Goal: Check status: Check status

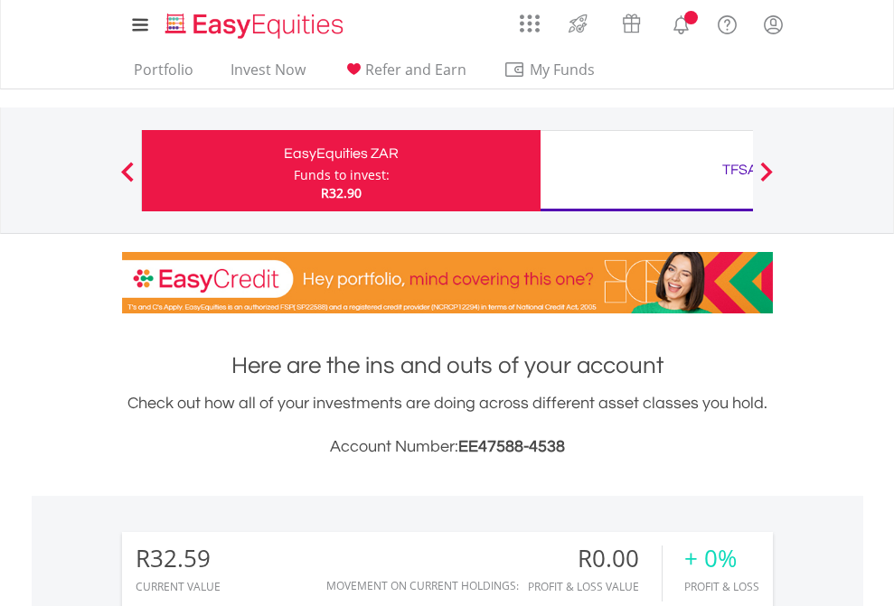
scroll to position [174, 284]
click at [294, 171] on div "Funds to invest:" at bounding box center [342, 175] width 96 height 18
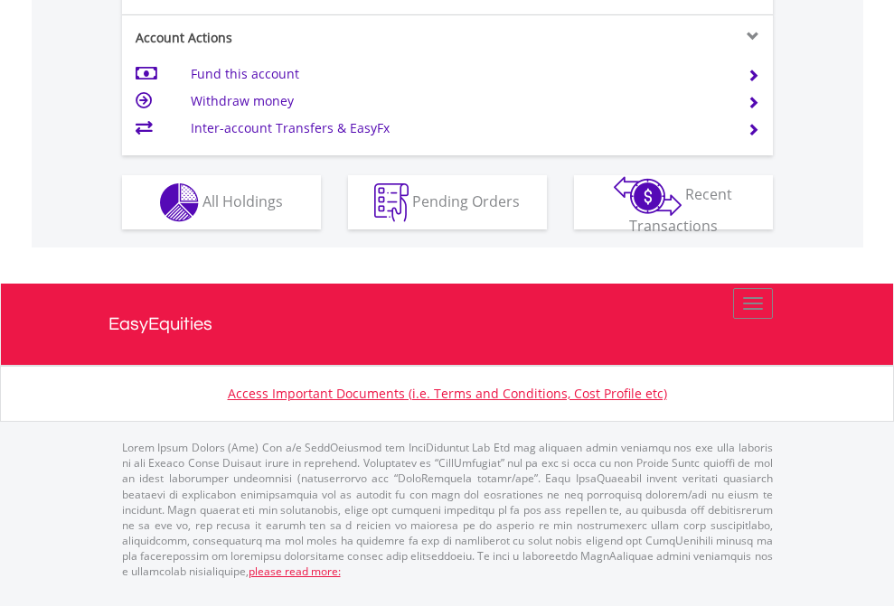
scroll to position [1733, 0]
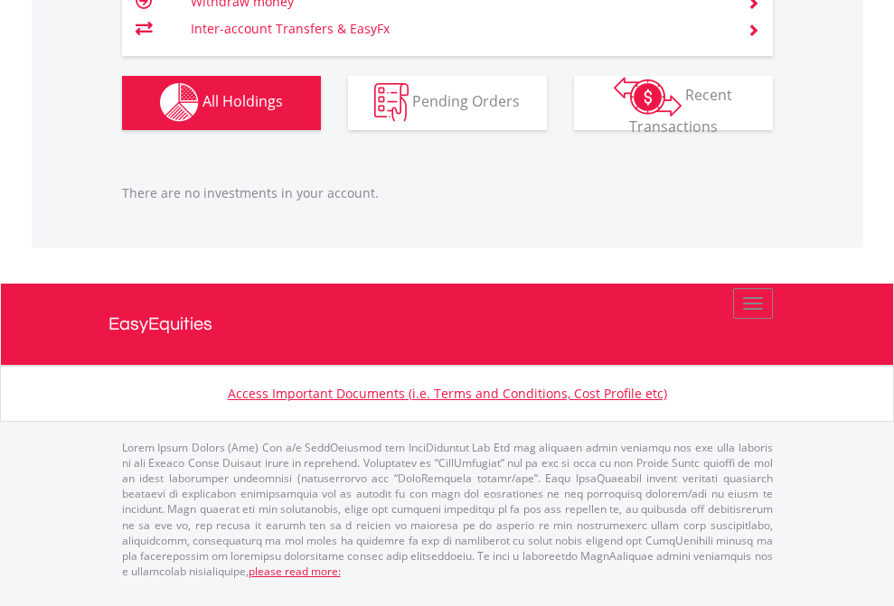
scroll to position [174, 284]
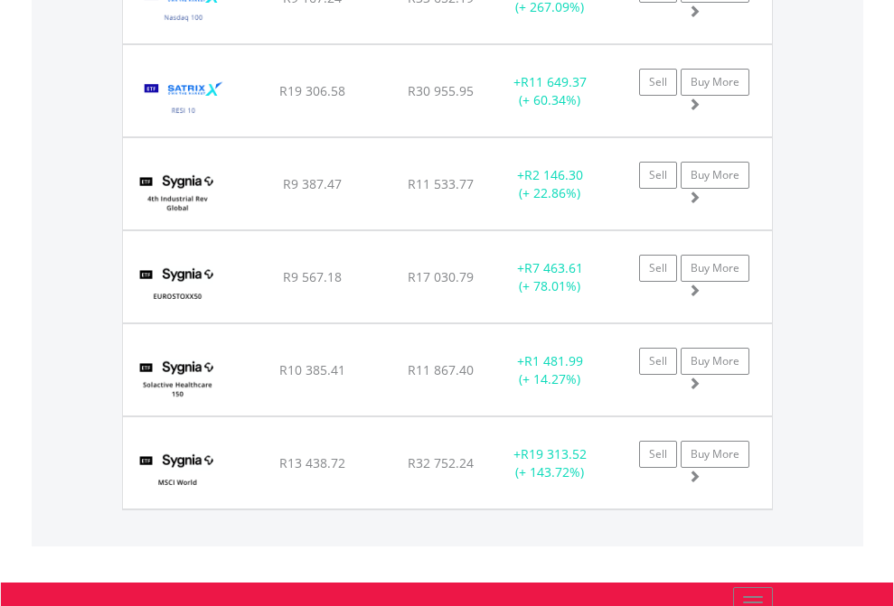
scroll to position [174, 284]
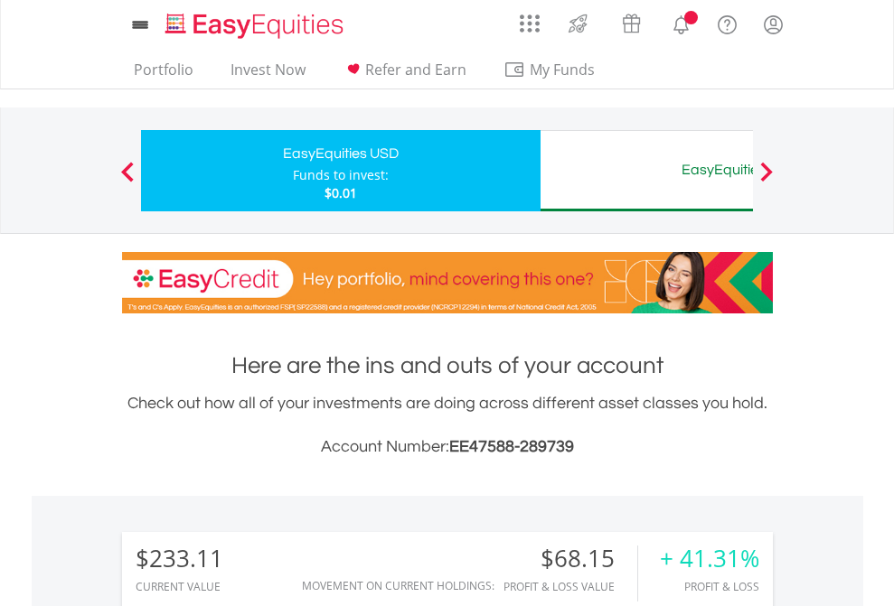
scroll to position [174, 284]
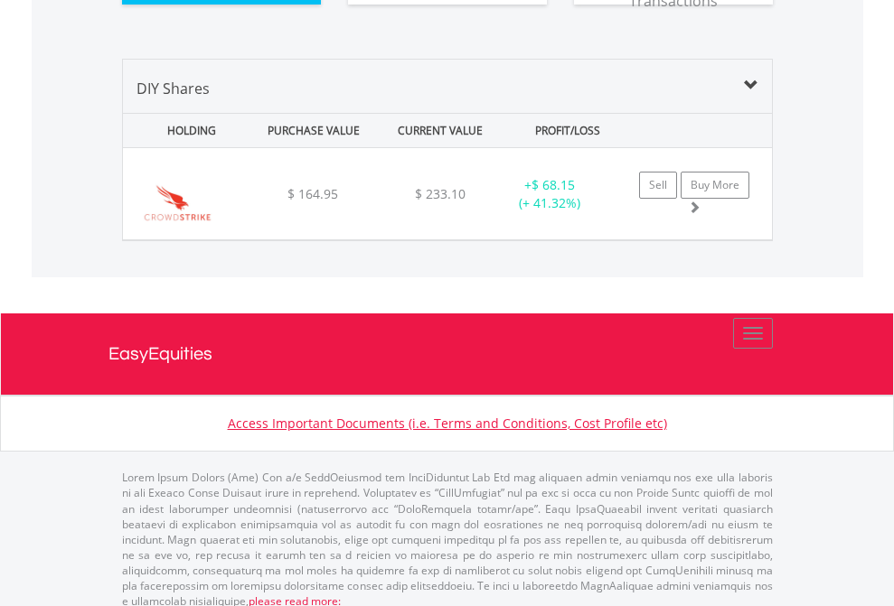
scroll to position [2010, 0]
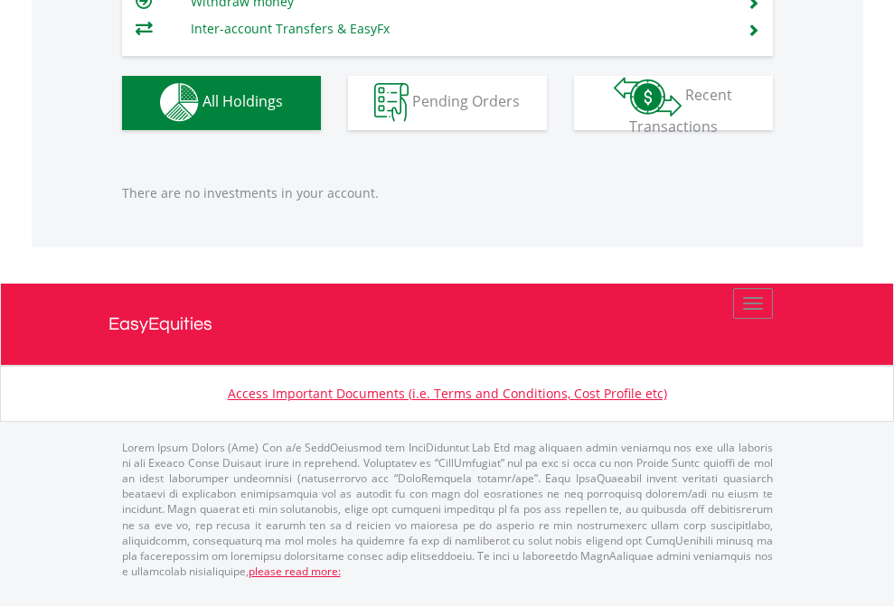
scroll to position [174, 284]
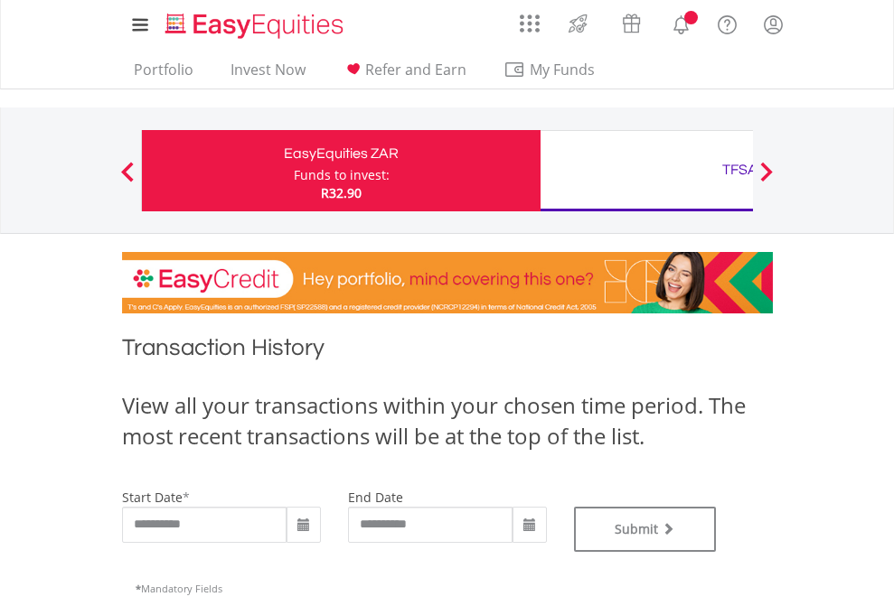
type input "**********"
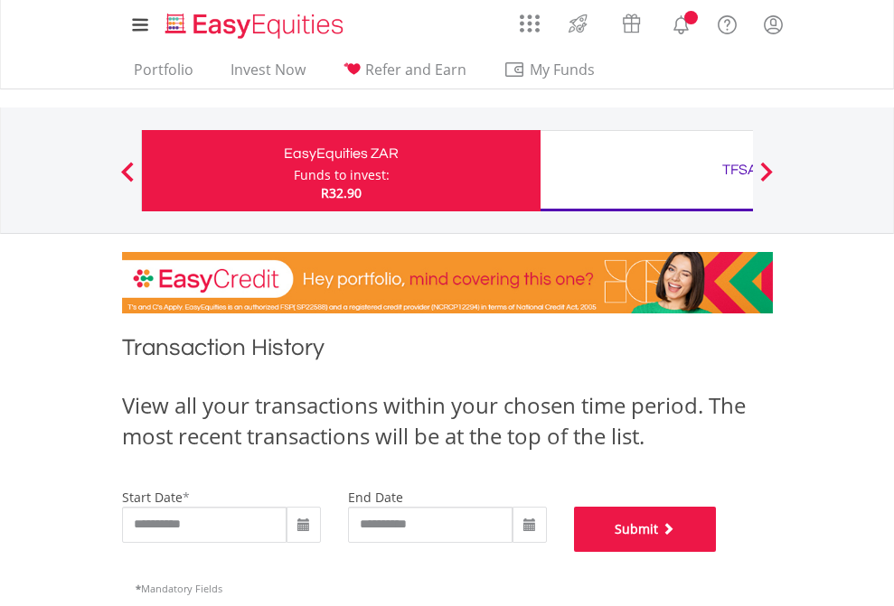
click at [717, 552] on button "Submit" at bounding box center [645, 529] width 143 height 45
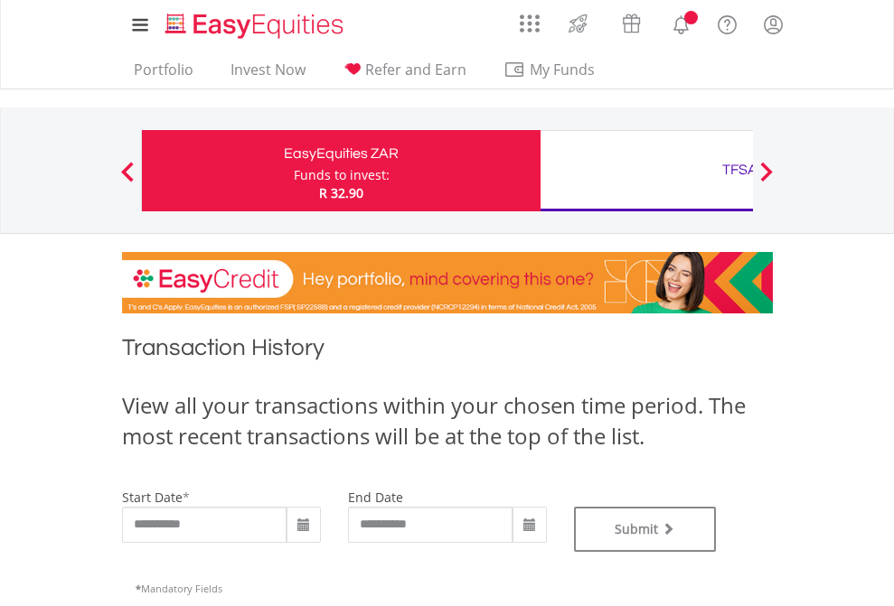
click at [646, 171] on div "TFSA" at bounding box center [739, 169] width 377 height 25
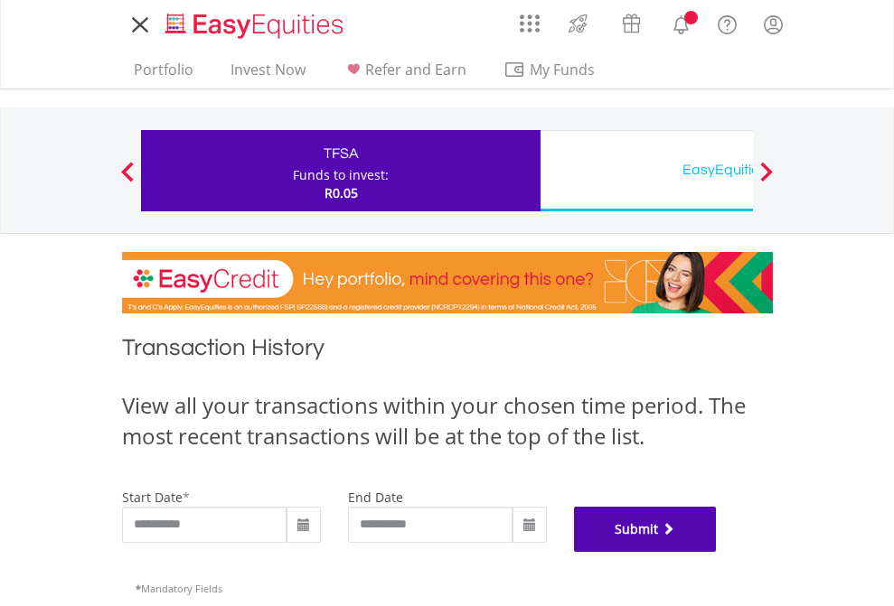
click at [717, 552] on button "Submit" at bounding box center [645, 529] width 143 height 45
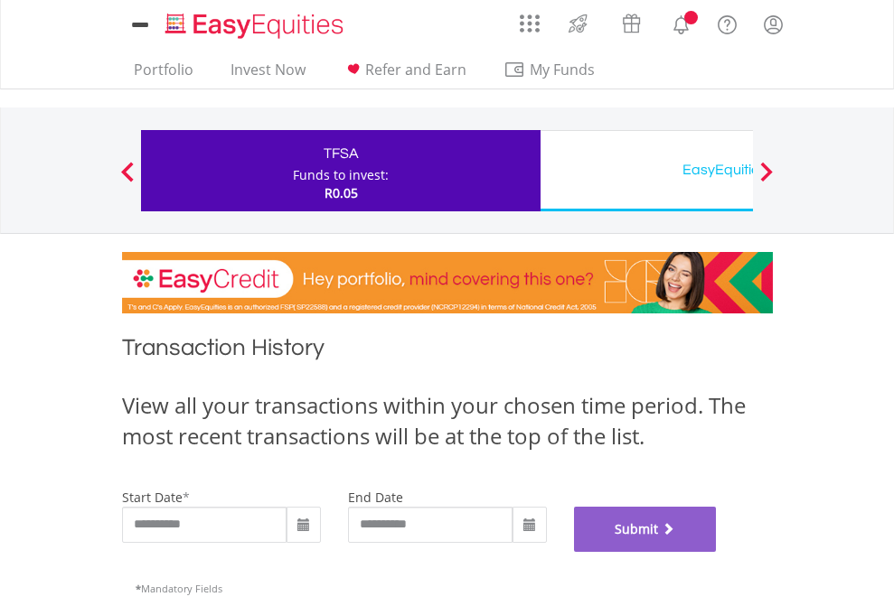
scroll to position [733, 0]
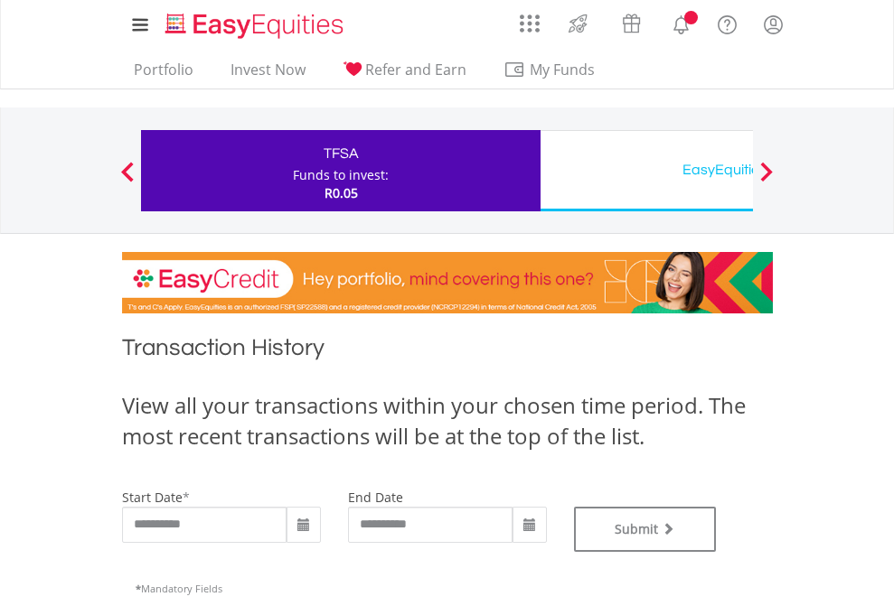
click at [646, 171] on div "EasyEquities USD" at bounding box center [739, 169] width 377 height 25
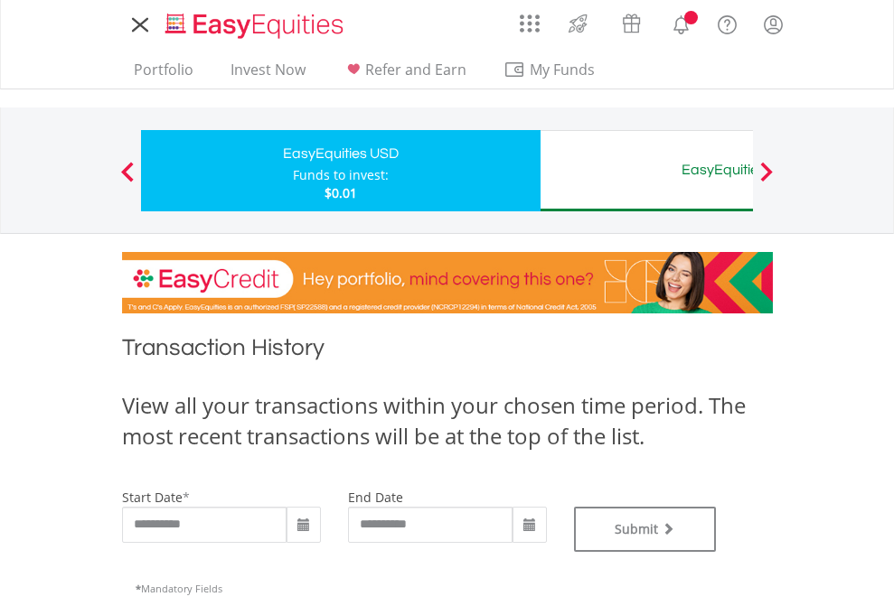
type input "**********"
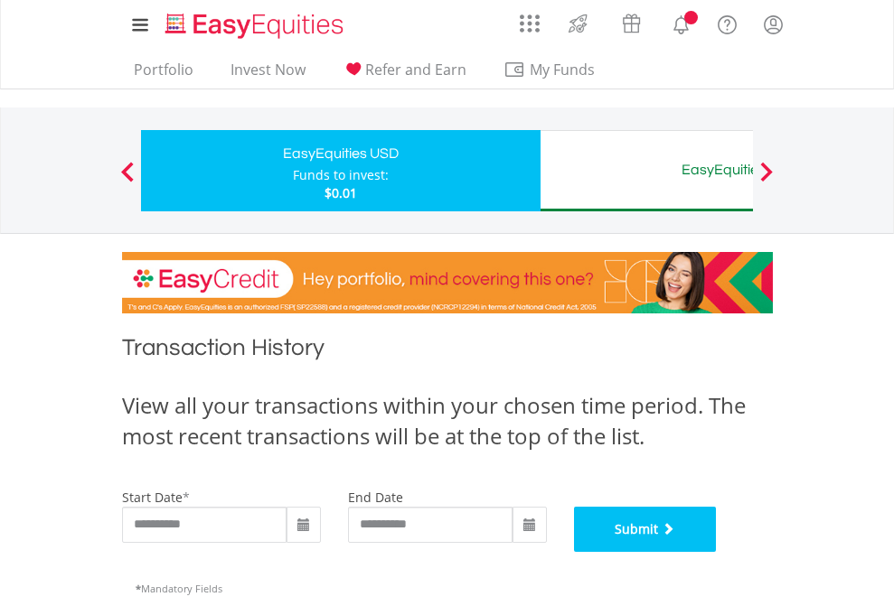
click at [717, 552] on button "Submit" at bounding box center [645, 529] width 143 height 45
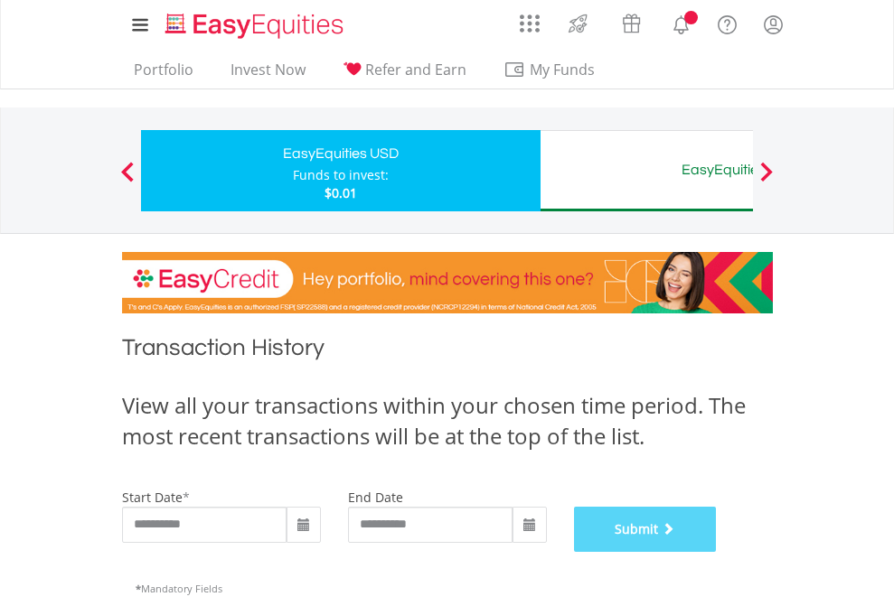
scroll to position [733, 0]
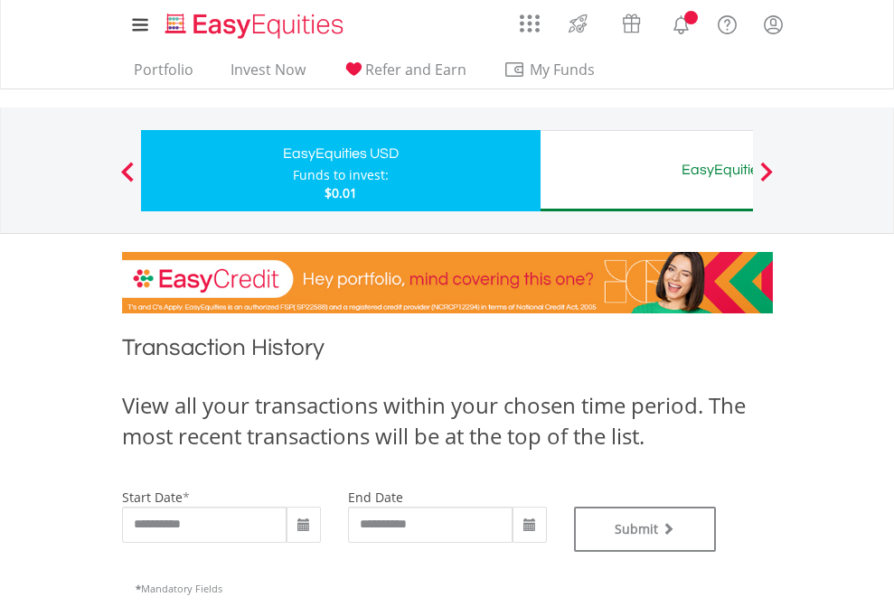
click at [646, 171] on div "EasyEquities AUD" at bounding box center [739, 169] width 377 height 25
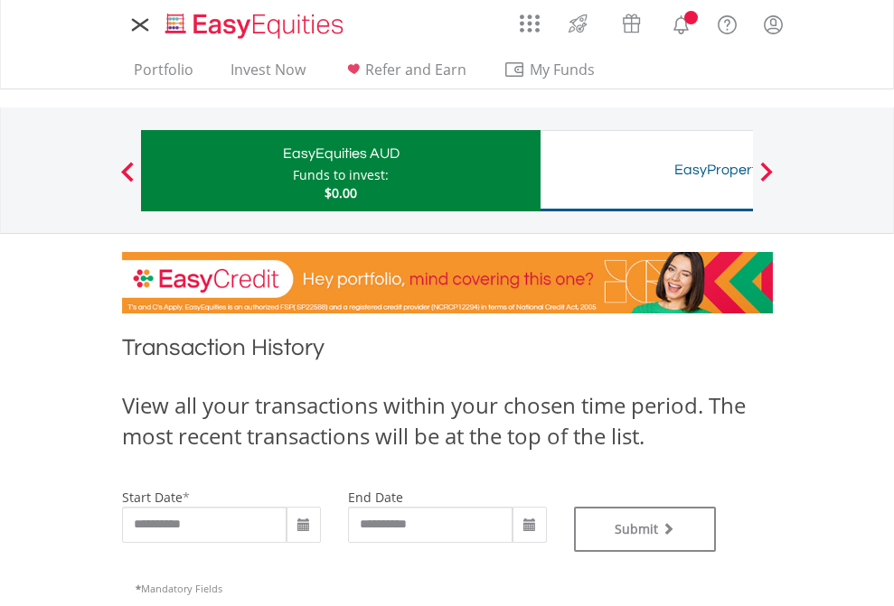
type input "**********"
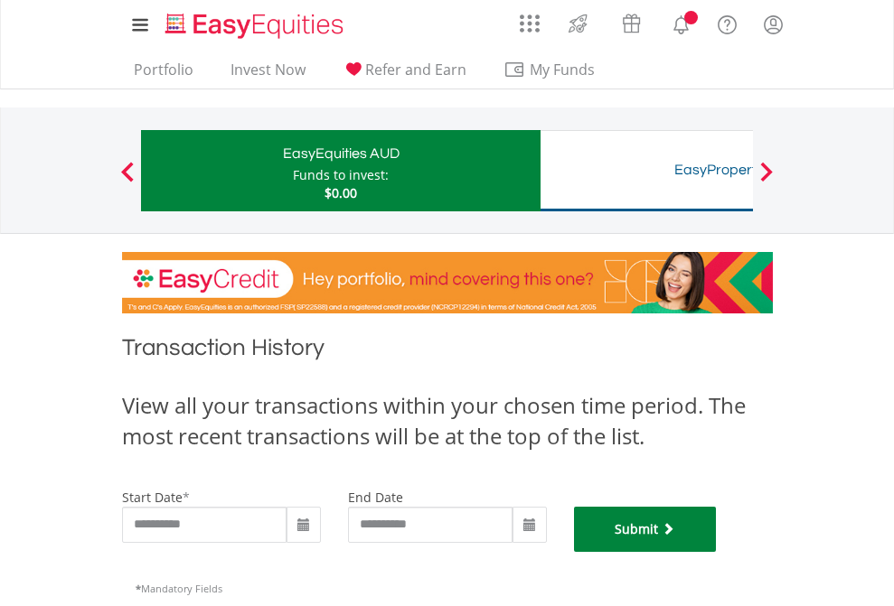
click at [717, 552] on button "Submit" at bounding box center [645, 529] width 143 height 45
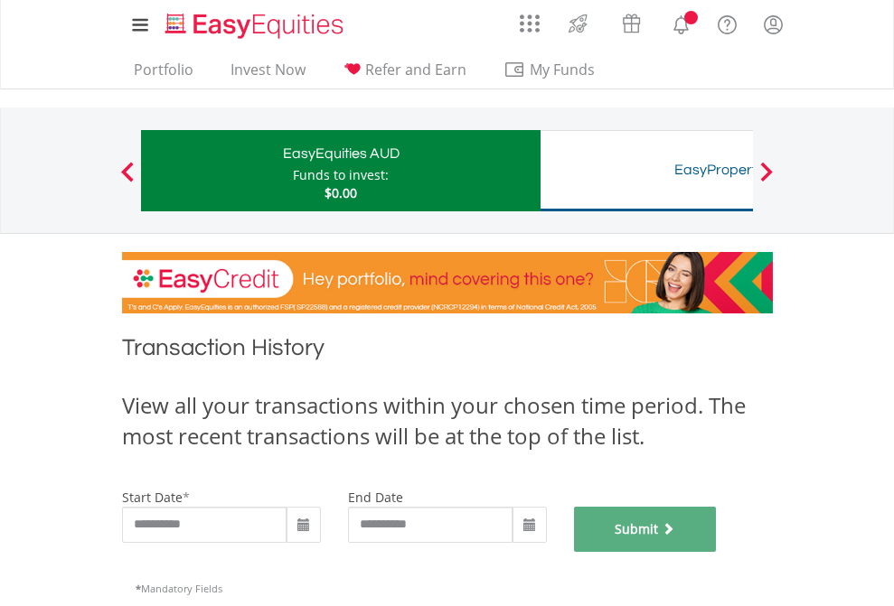
scroll to position [733, 0]
